Goal: Task Accomplishment & Management: Use online tool/utility

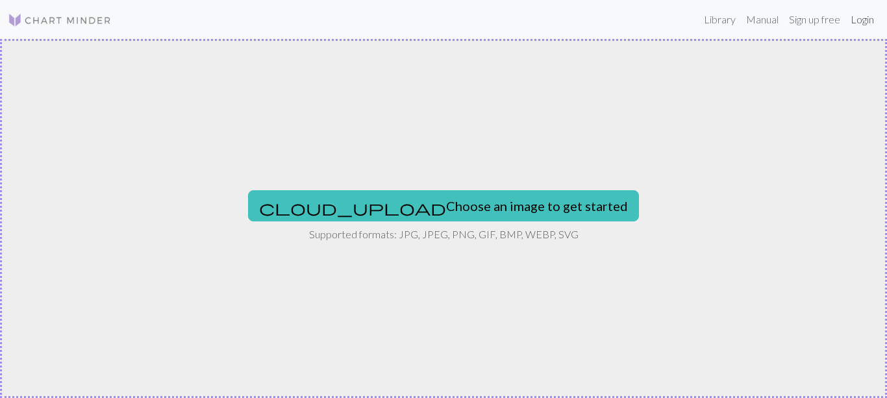
click at [864, 18] on link "Login" at bounding box center [862, 19] width 34 height 26
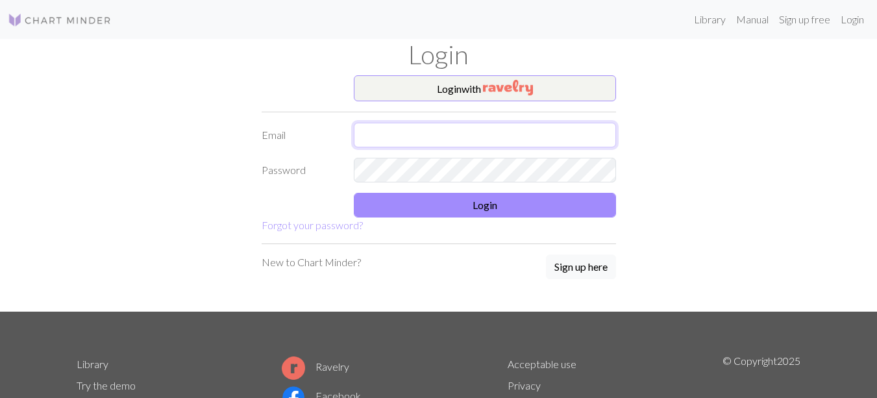
click at [506, 130] on input "text" at bounding box center [485, 135] width 262 height 25
type input "blankbook.6@gmail.com"
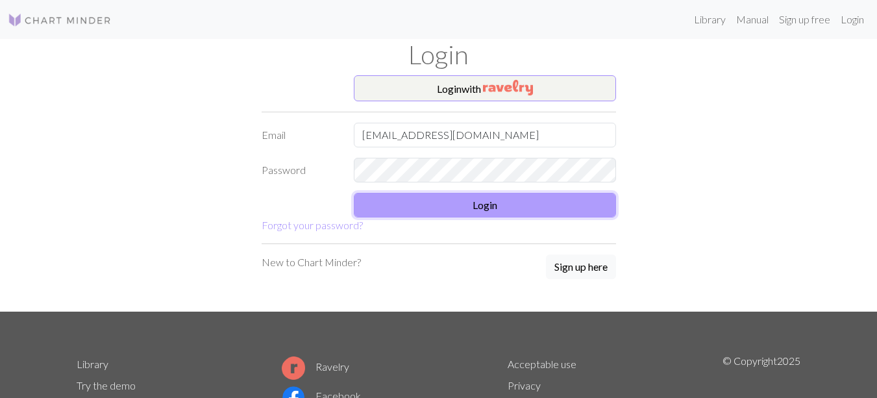
click at [458, 204] on button "Login" at bounding box center [485, 205] width 262 height 25
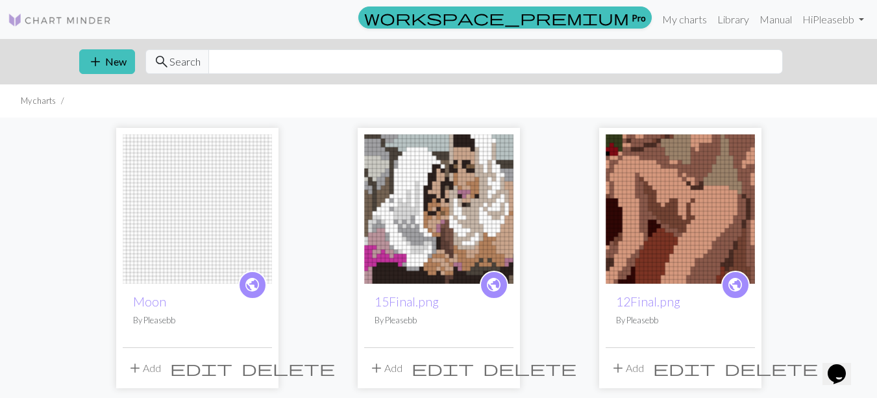
scroll to position [38, 0]
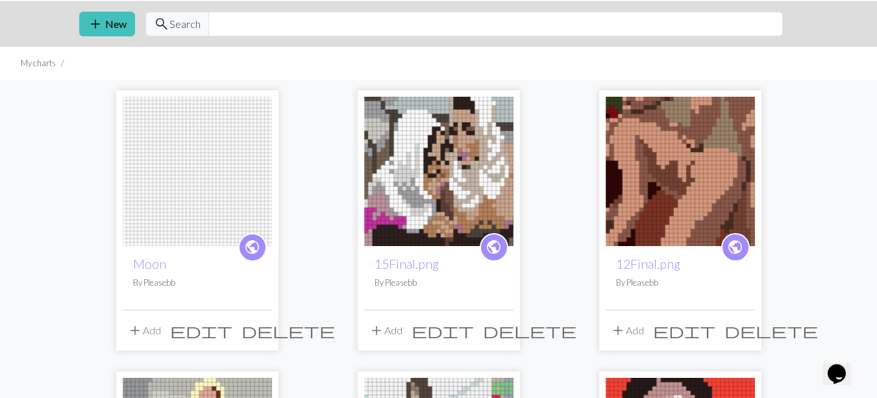
click at [255, 336] on span "delete" at bounding box center [288, 330] width 93 height 18
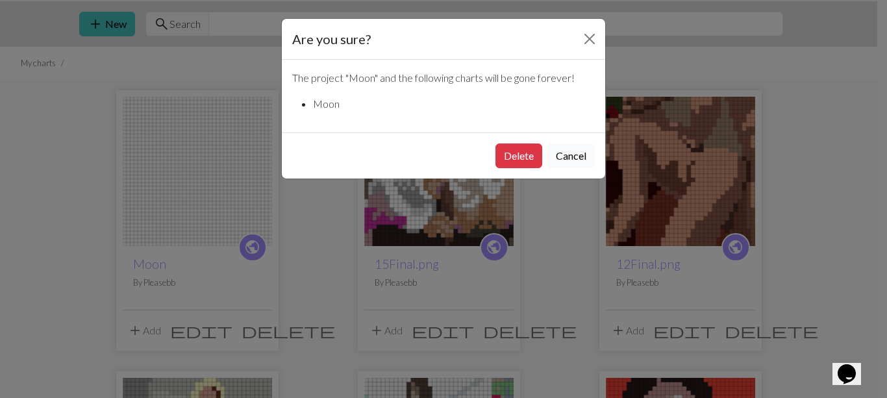
click at [565, 151] on button "Cancel" at bounding box center [570, 155] width 47 height 25
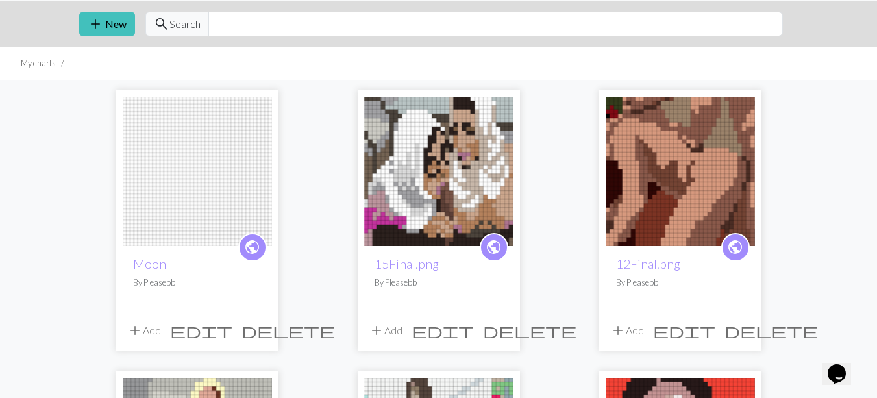
click at [202, 173] on img at bounding box center [197, 171] width 149 height 149
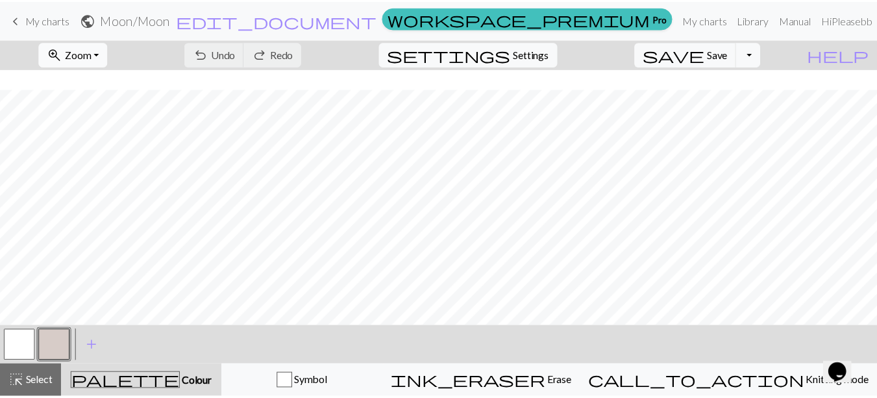
scroll to position [31, 0]
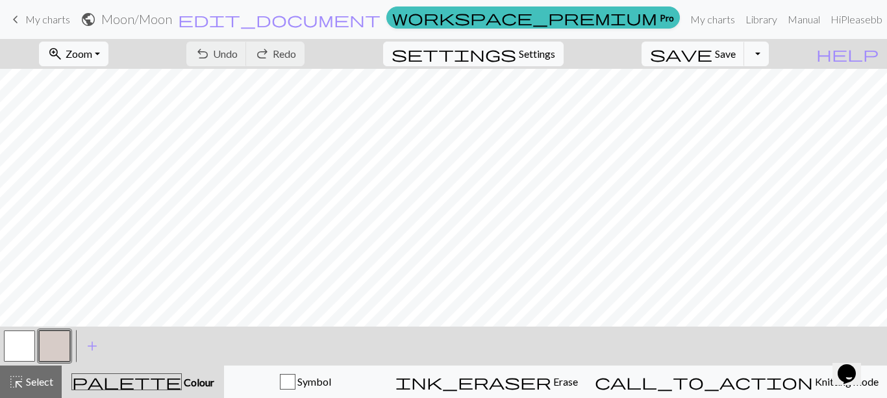
click at [34, 21] on span "My charts" at bounding box center [47, 19] width 45 height 12
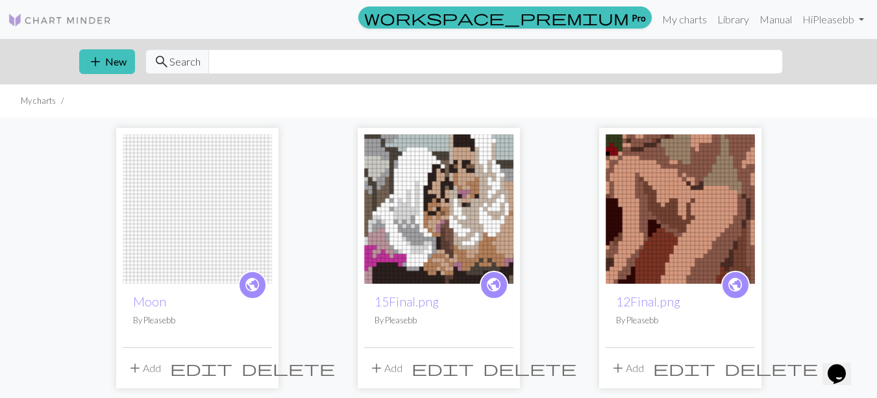
click at [254, 365] on span "delete" at bounding box center [288, 368] width 93 height 18
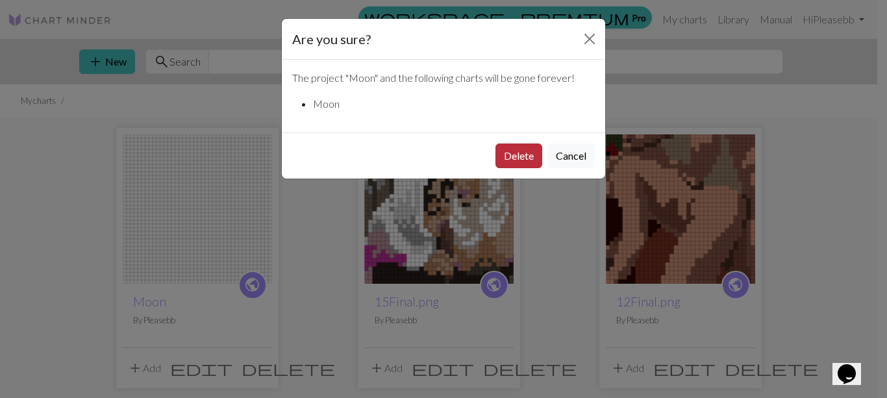
click at [521, 145] on button "Delete" at bounding box center [518, 155] width 47 height 25
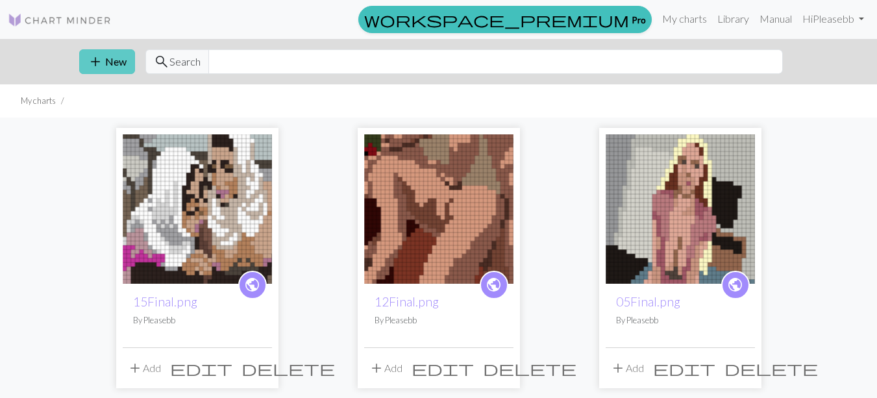
click at [125, 63] on button "add New" at bounding box center [107, 61] width 56 height 25
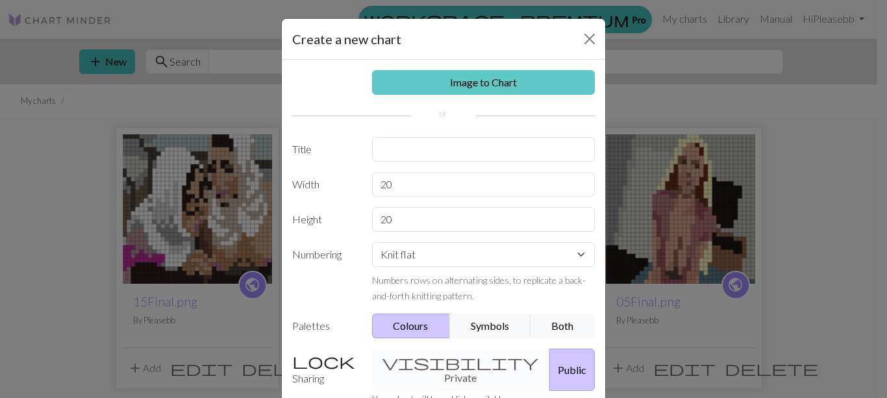
click at [449, 90] on link "Image to Chart" at bounding box center [483, 82] width 223 height 25
